Goal: Check status

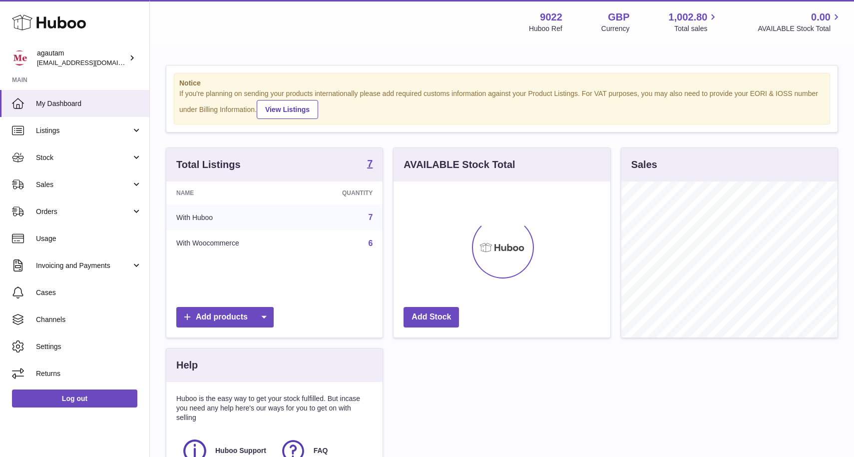
scroll to position [156, 216]
click at [42, 182] on span "Sales" at bounding box center [83, 184] width 95 height 9
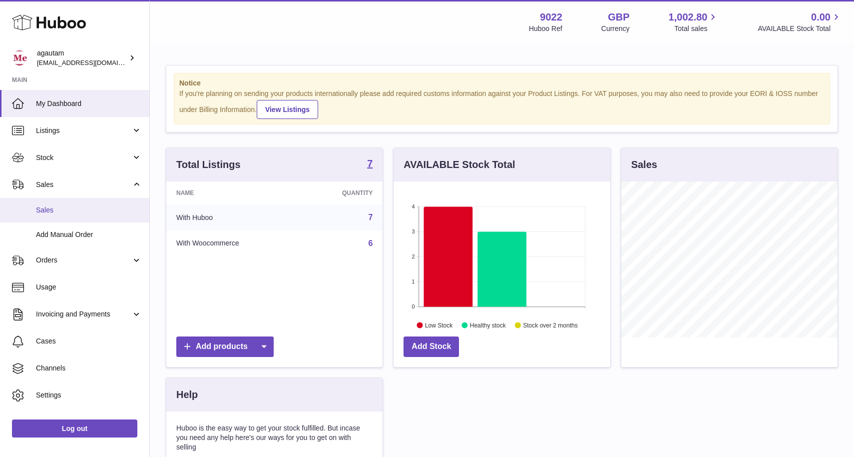
click at [53, 210] on span "Sales" at bounding box center [89, 209] width 106 height 9
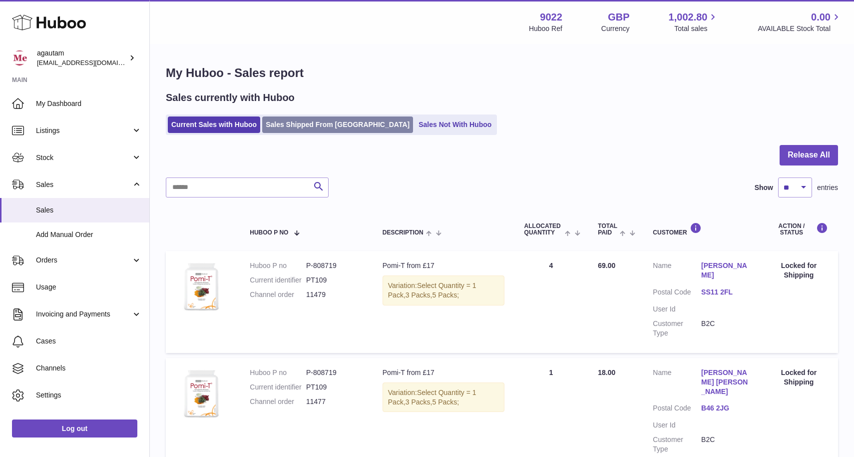
click at [295, 128] on link "Sales Shipped From [GEOGRAPHIC_DATA]" at bounding box center [337, 124] width 151 height 16
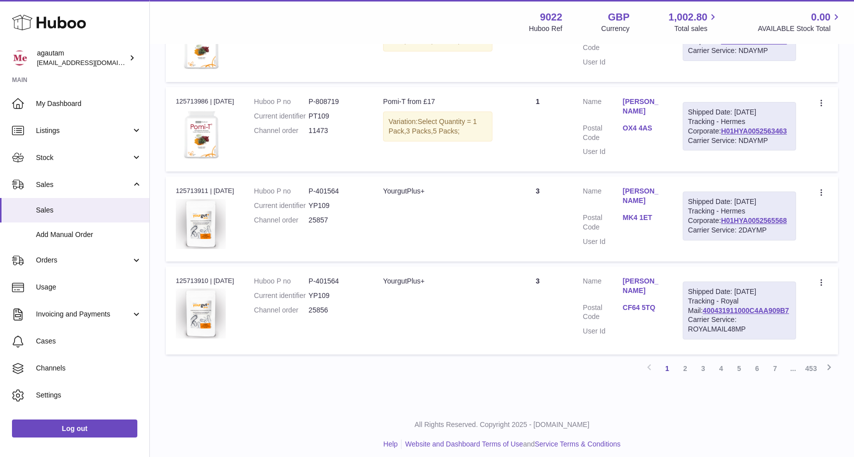
scroll to position [844, 0]
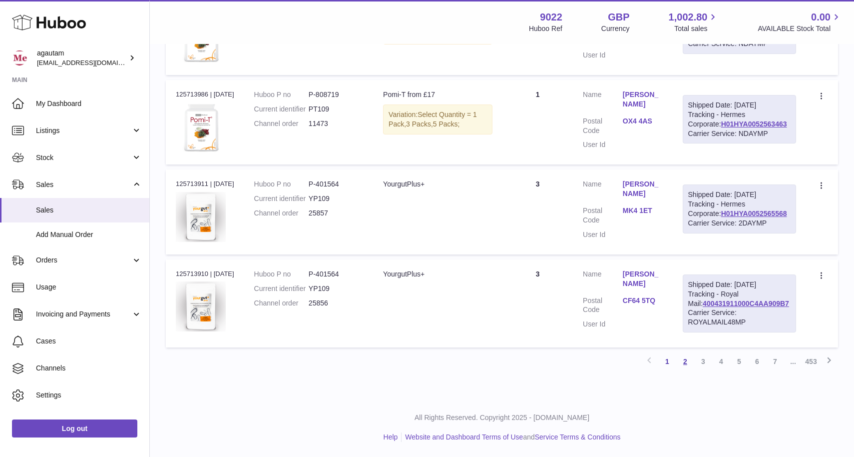
click at [684, 360] on link "2" at bounding box center [686, 361] width 18 height 18
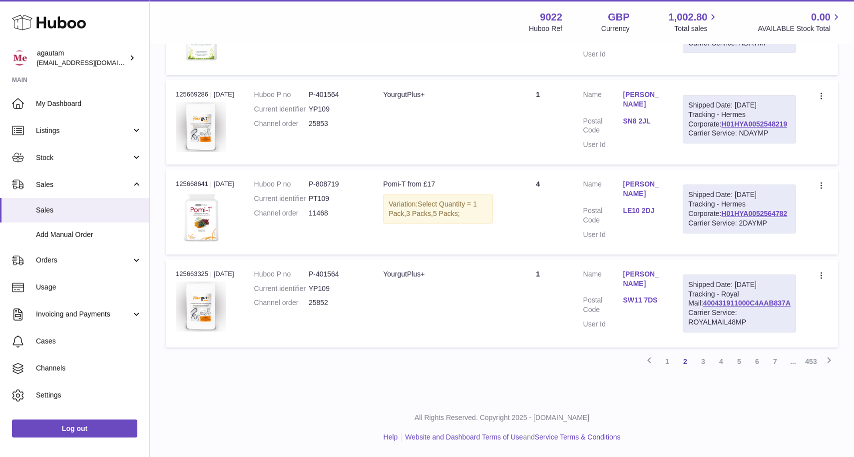
scroll to position [910, 0]
click at [703, 359] on link "3" at bounding box center [704, 361] width 18 height 18
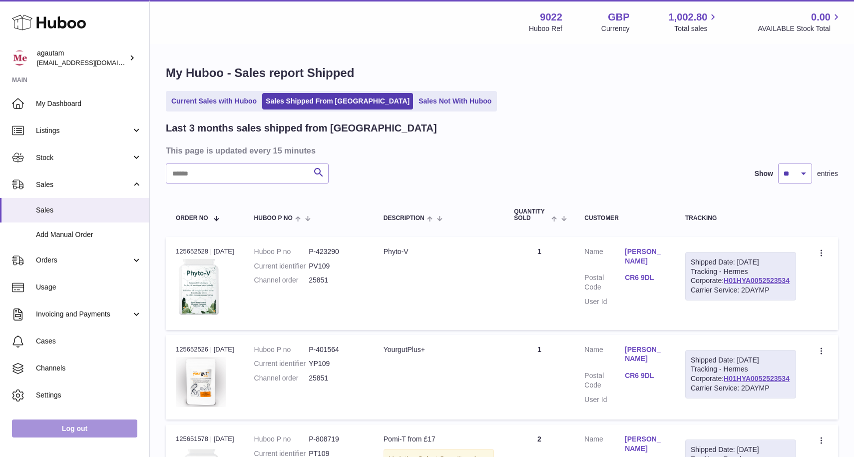
click at [74, 426] on link "Log out" at bounding box center [74, 428] width 125 height 18
